Goal: Find specific page/section: Find specific page/section

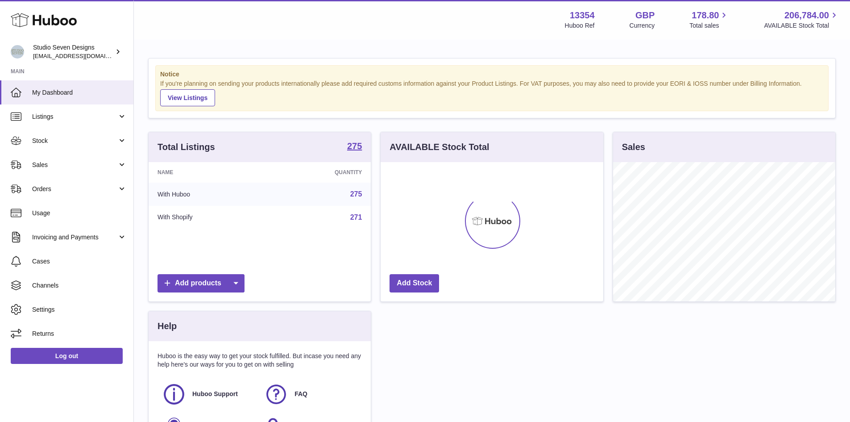
scroll to position [139, 223]
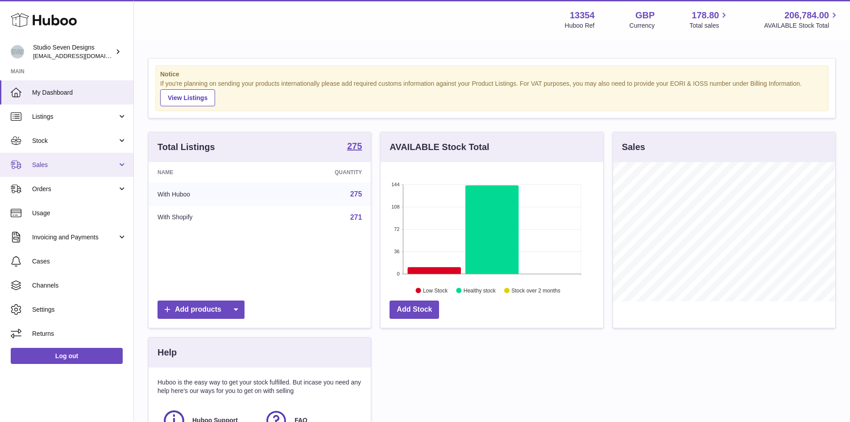
click at [120, 160] on link "Sales" at bounding box center [66, 165] width 133 height 24
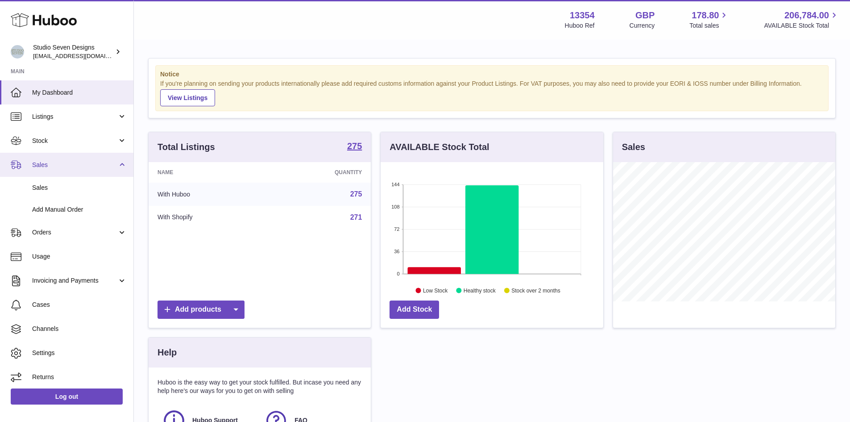
click at [120, 160] on link "Sales" at bounding box center [66, 165] width 133 height 24
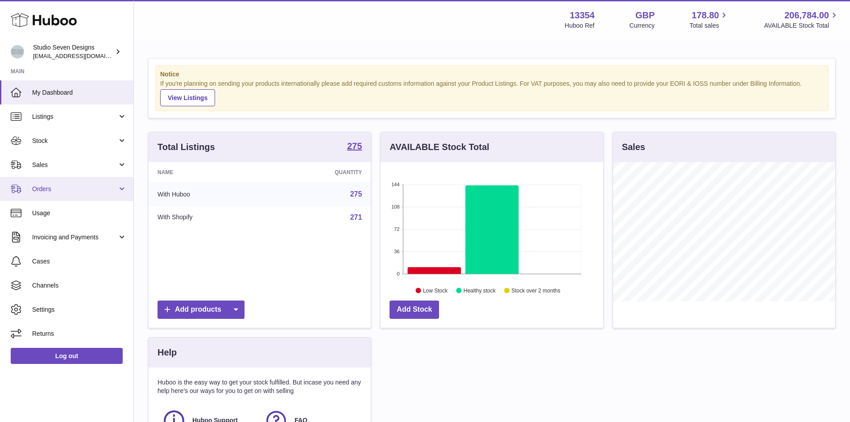
click at [123, 188] on link "Orders" at bounding box center [66, 189] width 133 height 24
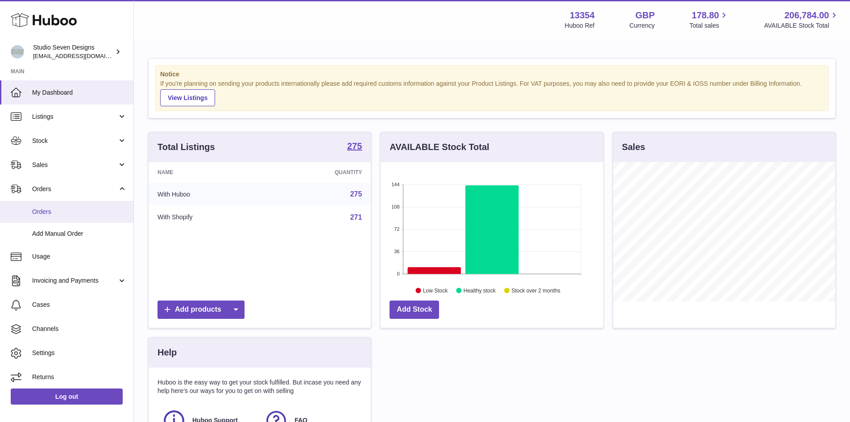
click at [47, 212] on span "Orders" at bounding box center [79, 211] width 95 height 8
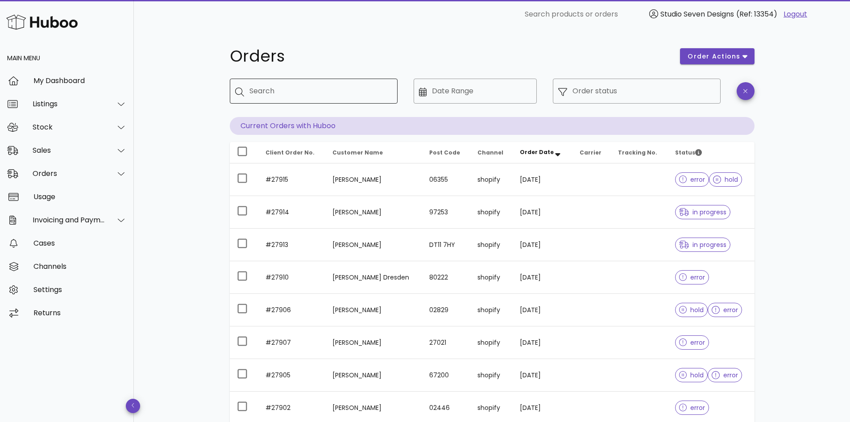
click at [276, 87] on input "Search" at bounding box center [319, 91] width 141 height 14
